Goal: Transaction & Acquisition: Book appointment/travel/reservation

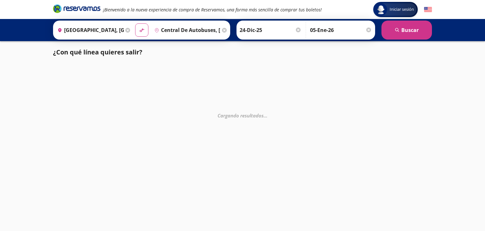
click at [318, 34] on input "05-Ene-26" at bounding box center [341, 30] width 62 height 16
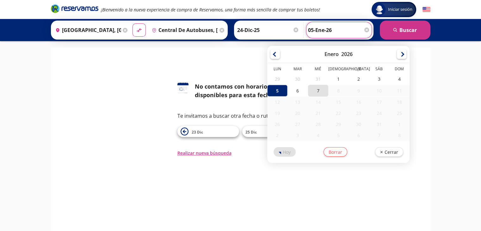
click at [307, 91] on div "7" at bounding box center [317, 91] width 20 height 12
type input "07-Ene-26"
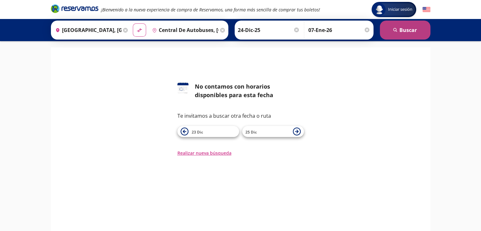
click at [384, 33] on button "search [GEOGRAPHIC_DATA]" at bounding box center [404, 30] width 51 height 19
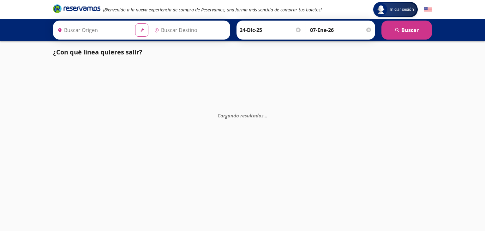
type input "[GEOGRAPHIC_DATA], [GEOGRAPHIC_DATA]"
type input "Central de Autobuses, [GEOGRAPHIC_DATA]"
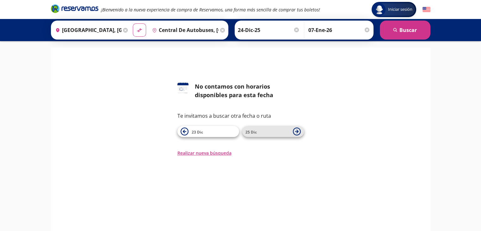
click at [261, 135] on span "25 Dic" at bounding box center [267, 132] width 44 height 8
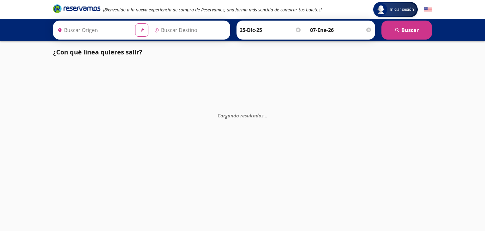
type input "[GEOGRAPHIC_DATA], [GEOGRAPHIC_DATA]"
type input "Central de Autobuses, [GEOGRAPHIC_DATA]"
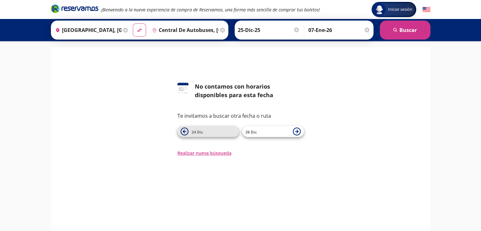
click at [215, 128] on span "24 Dic" at bounding box center [213, 132] width 44 height 8
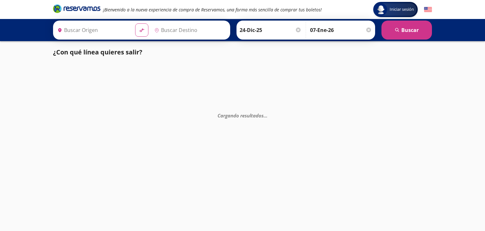
type input "[GEOGRAPHIC_DATA], [GEOGRAPHIC_DATA]"
type input "Central de Autobuses, [GEOGRAPHIC_DATA]"
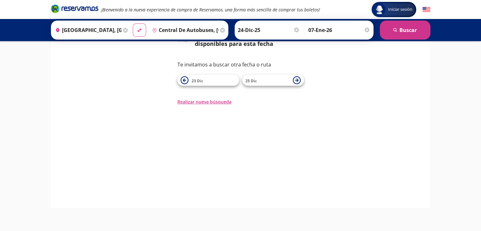
scroll to position [60, 0]
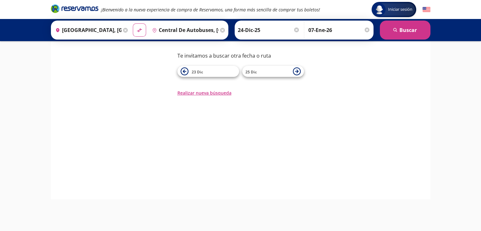
click at [209, 96] on div "126 No contamos con horarios disponibles para esta fecha Te invitamos a buscar …" at bounding box center [240, 93] width 379 height 212
click at [211, 94] on button "Realizar nueva búsqueda" at bounding box center [204, 92] width 54 height 7
